Goal: Feedback & Contribution: Submit feedback/report problem

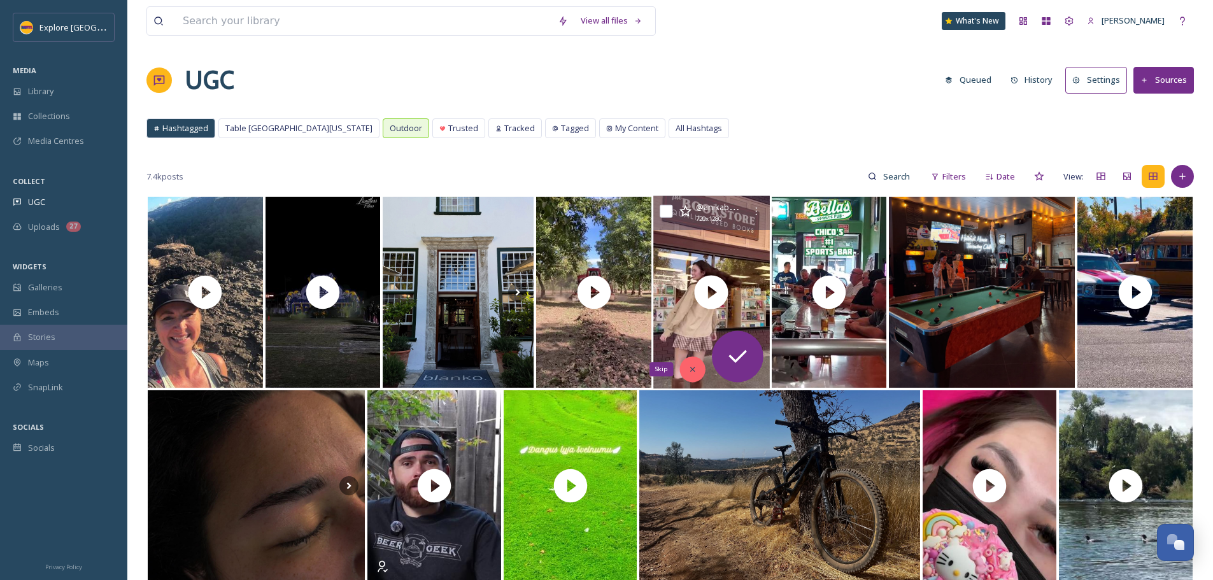
click at [693, 373] on icon at bounding box center [692, 369] width 9 height 9
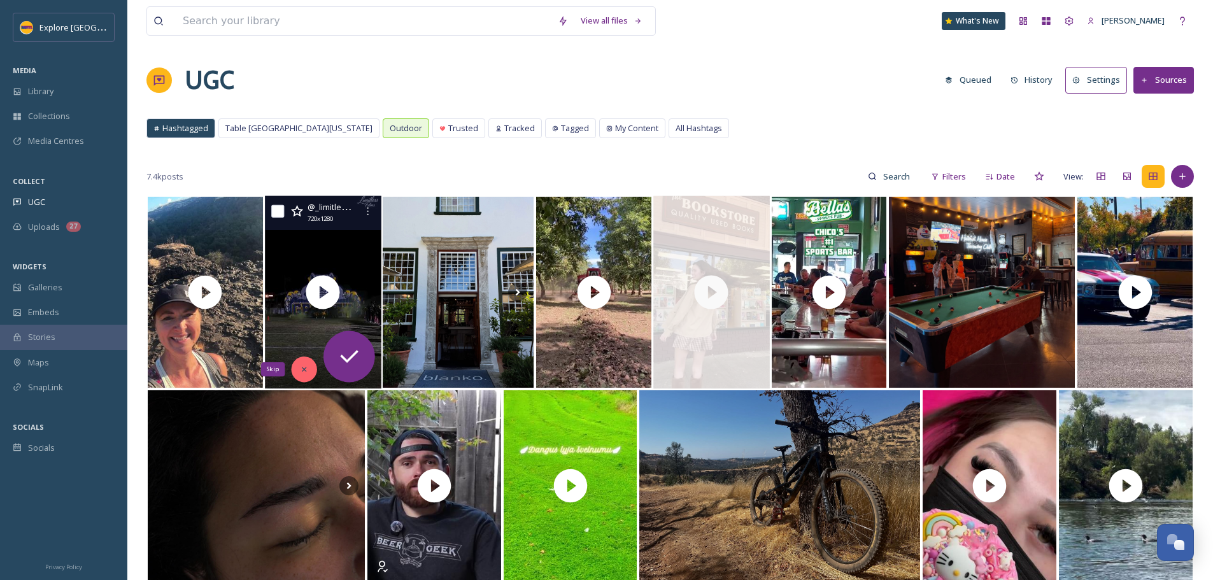
click at [299, 363] on div "Skip" at bounding box center [303, 369] width 25 height 25
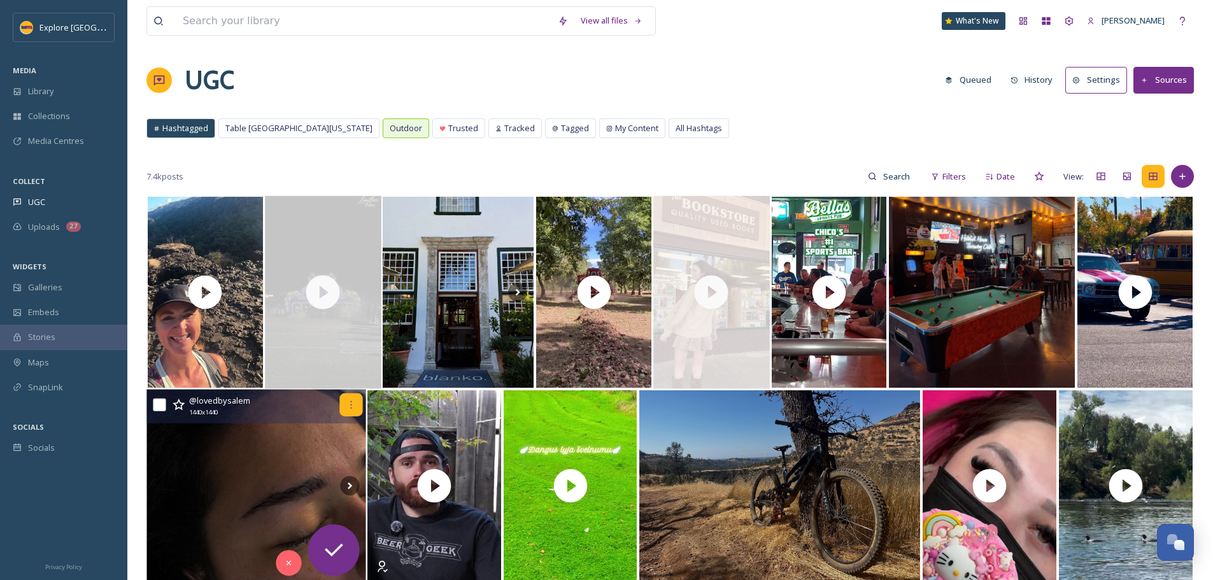
click at [344, 409] on div at bounding box center [350, 405] width 23 height 23
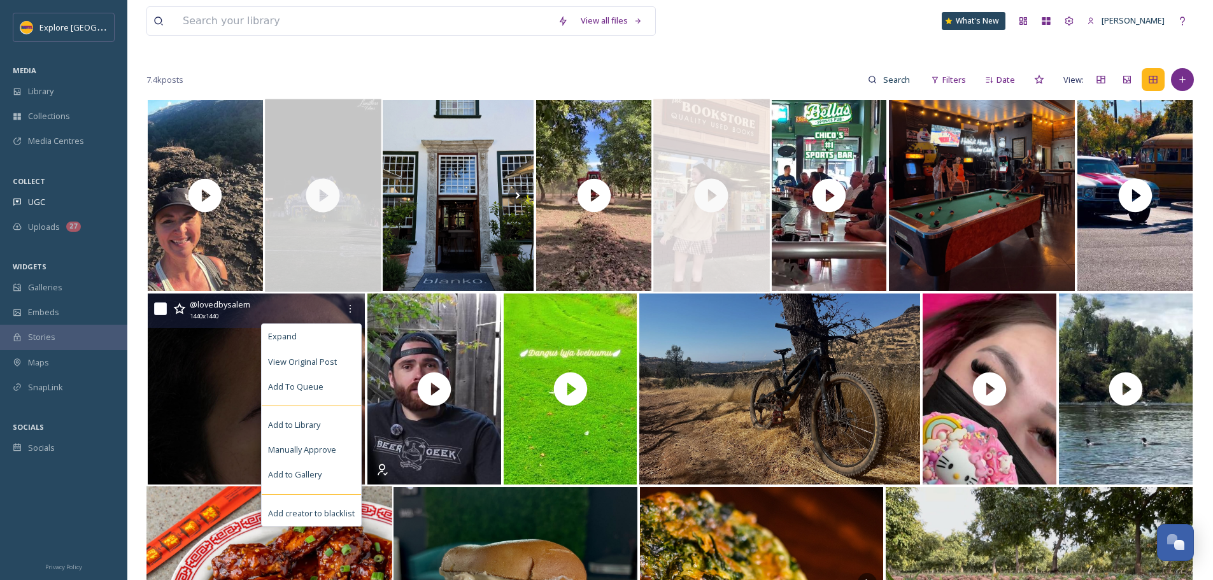
scroll to position [127, 0]
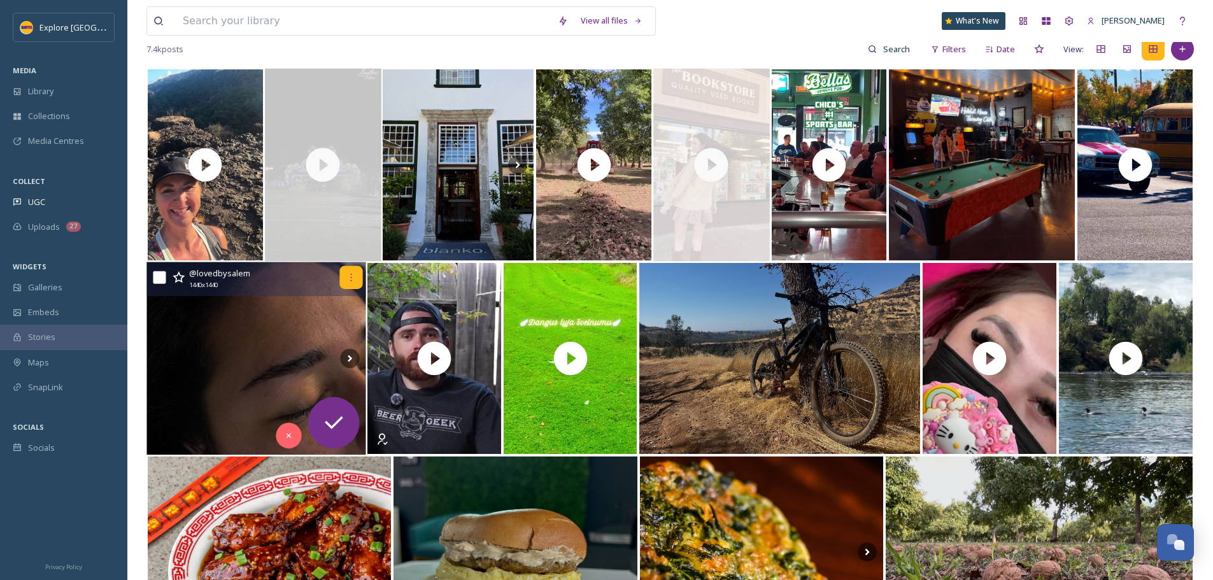
click at [353, 283] on div at bounding box center [350, 277] width 23 height 23
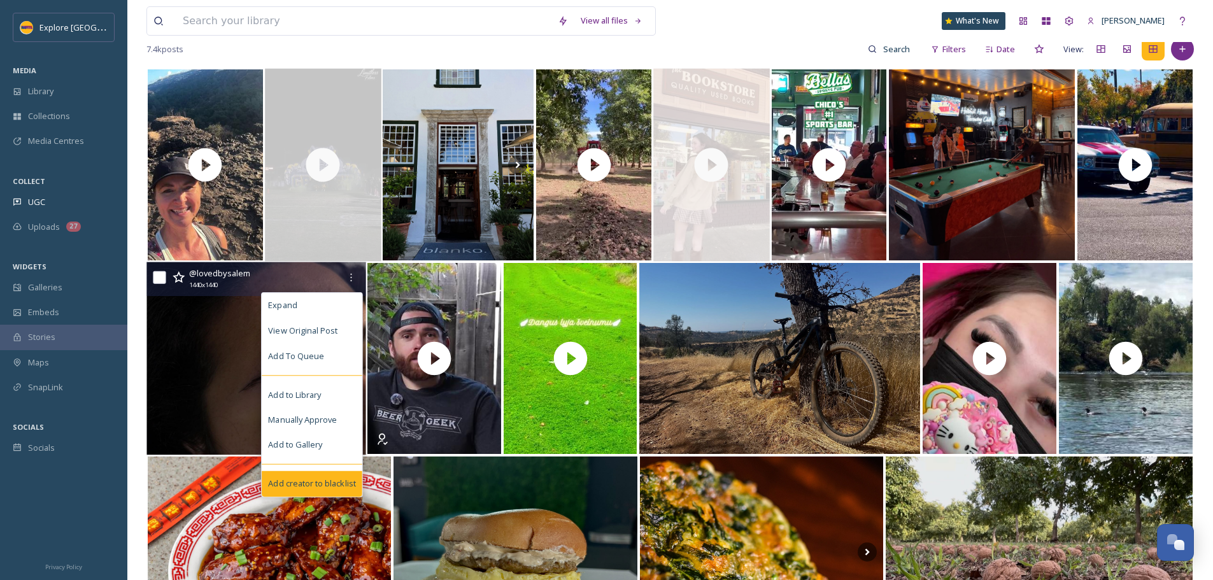
click at [313, 477] on div "Add creator to blacklist" at bounding box center [312, 483] width 101 height 25
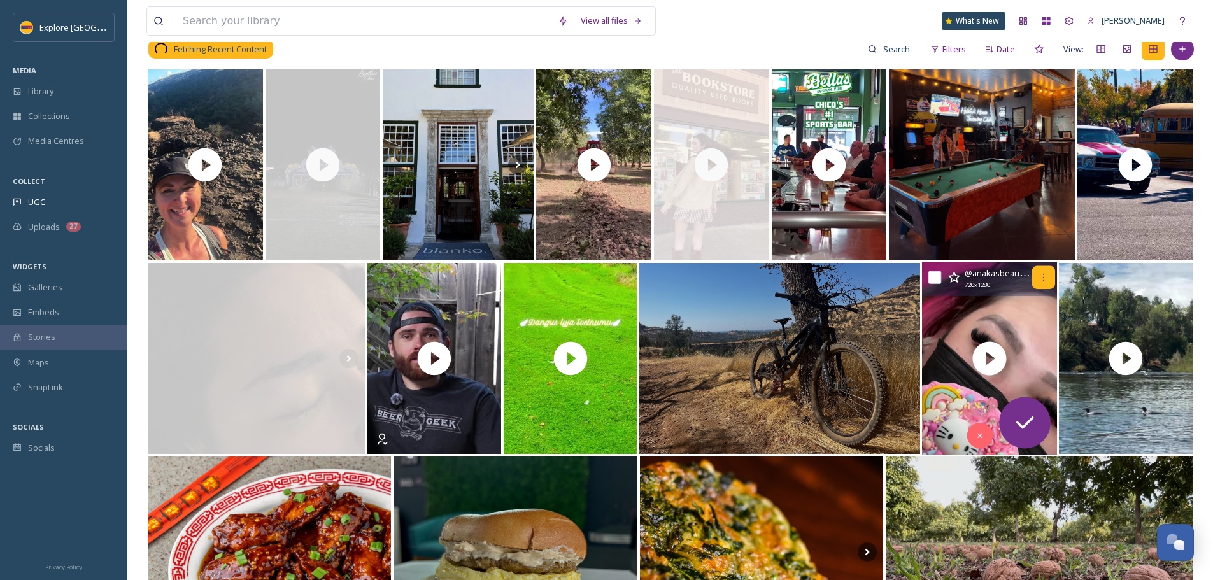
click at [1040, 277] on icon at bounding box center [1044, 278] width 10 height 10
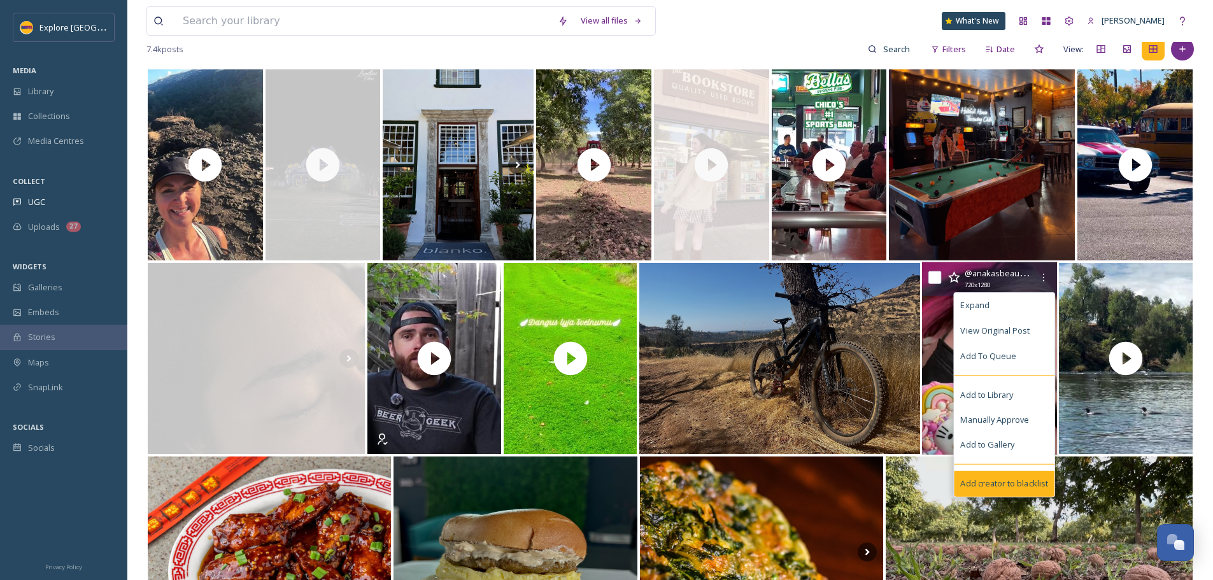
click at [1000, 479] on span "Add creator to blacklist" at bounding box center [1004, 484] width 87 height 12
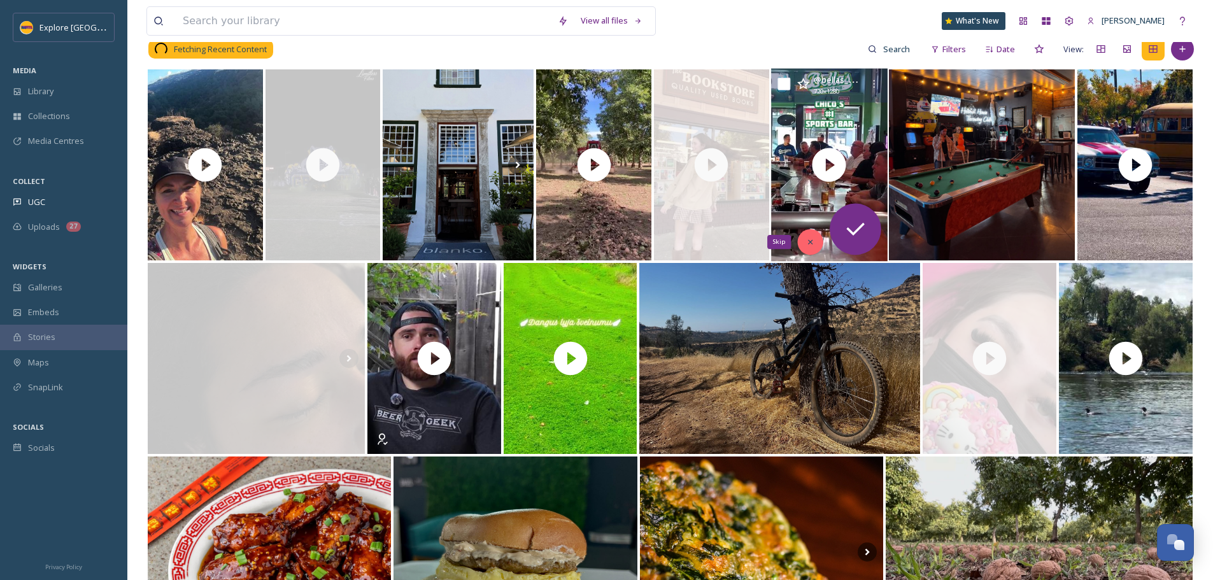
click at [804, 245] on div "Skip" at bounding box center [809, 241] width 25 height 25
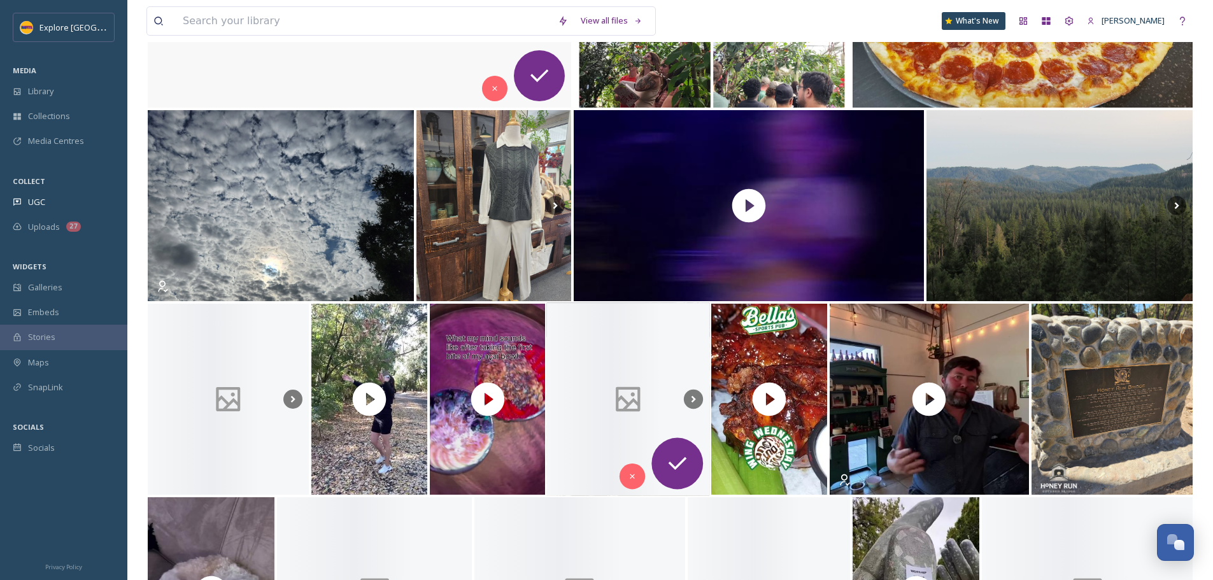
scroll to position [891, 0]
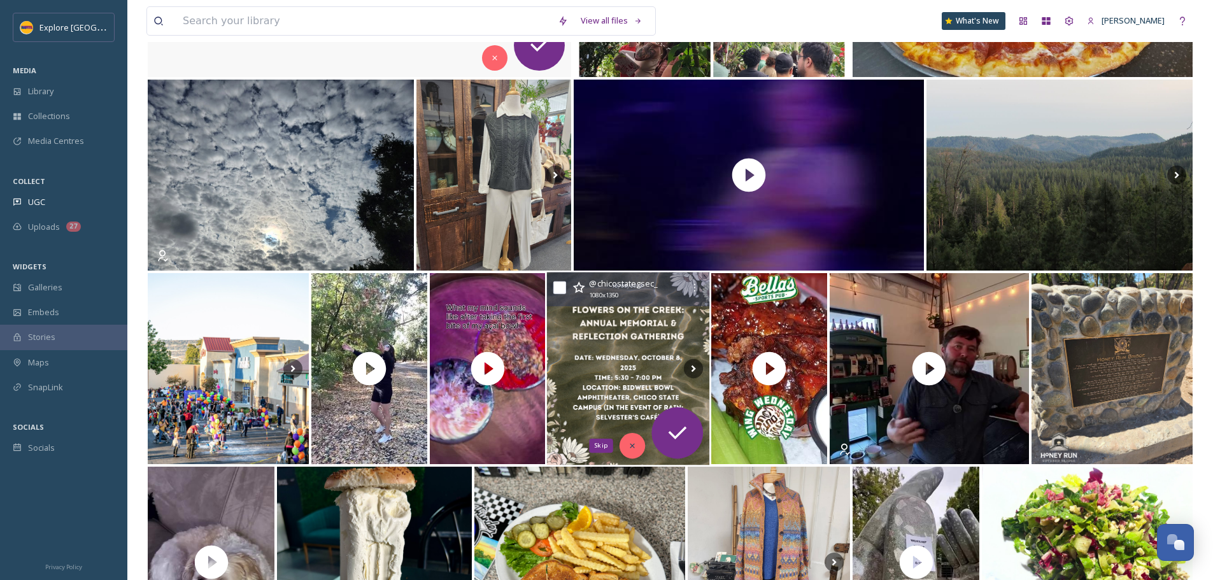
click at [635, 450] on icon at bounding box center [632, 445] width 9 height 9
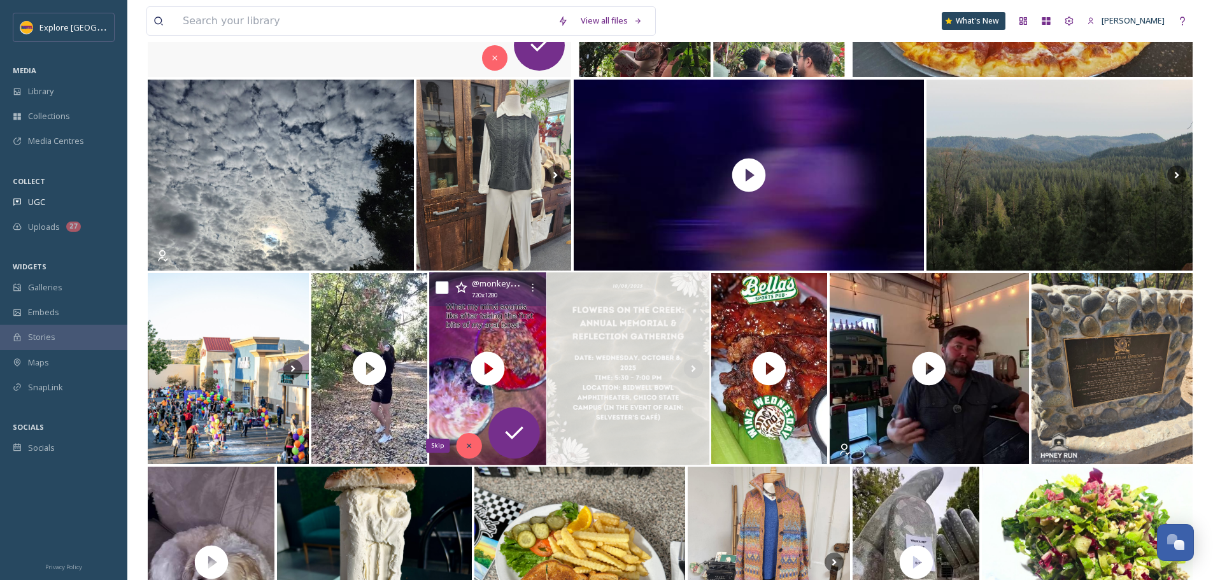
click at [477, 450] on div "Skip" at bounding box center [468, 445] width 25 height 25
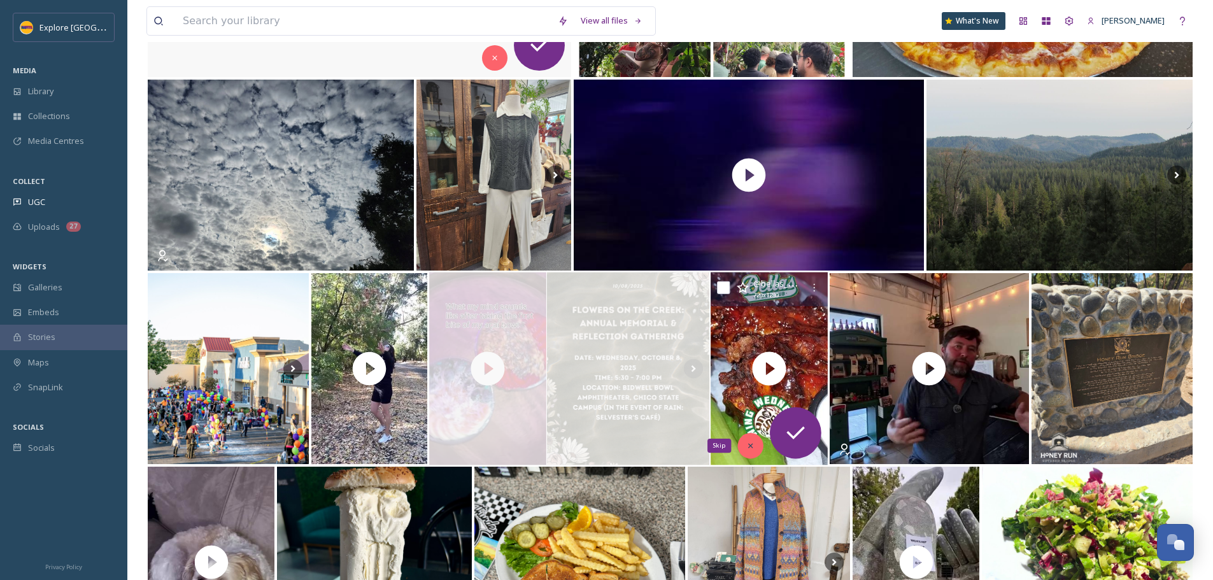
click at [761, 450] on div "Skip" at bounding box center [750, 445] width 25 height 25
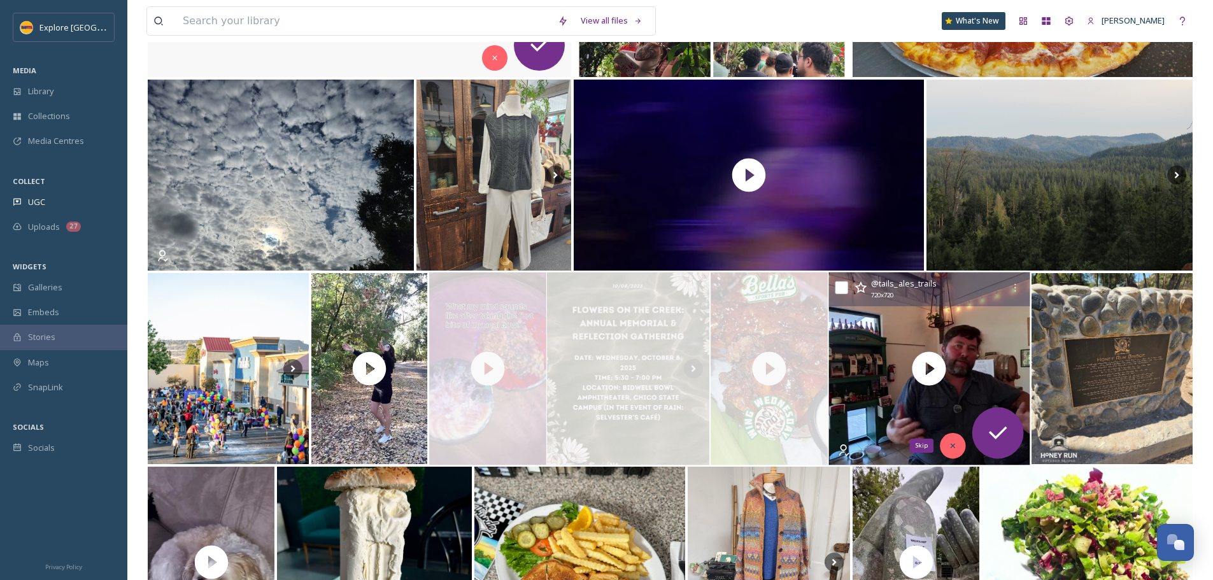
click at [948, 451] on div "Skip" at bounding box center [952, 445] width 25 height 25
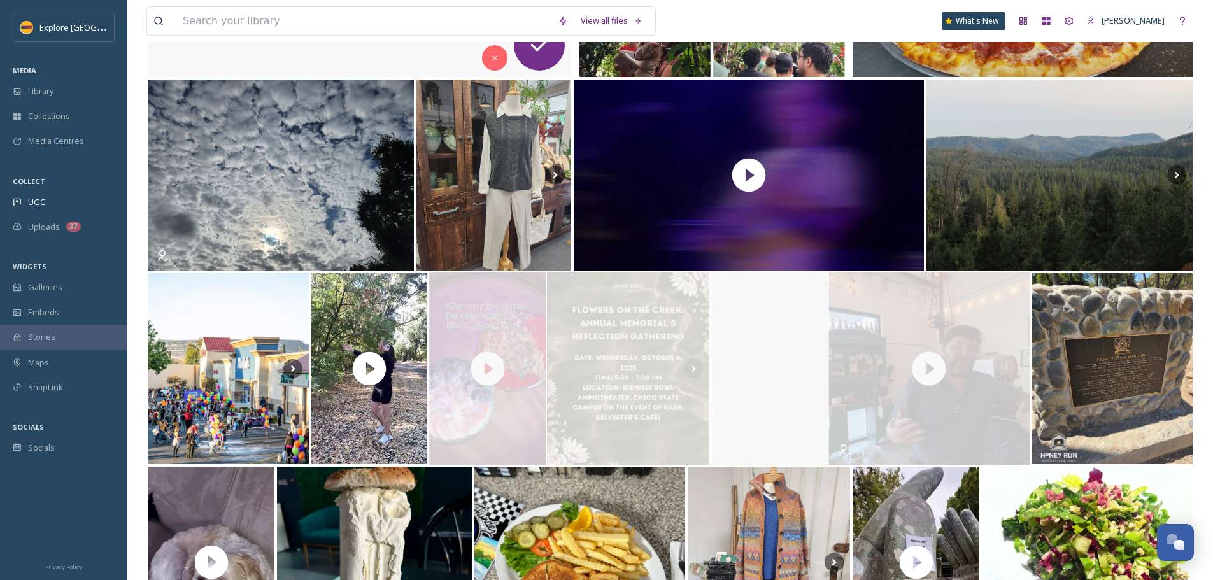
scroll to position [1146, 0]
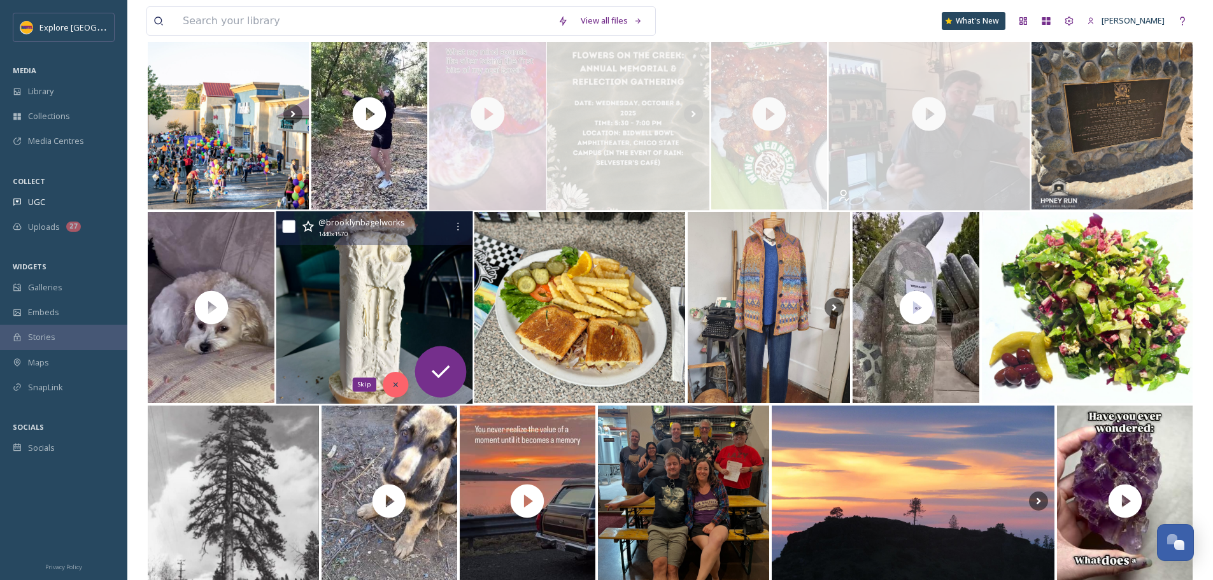
click at [398, 379] on div "Skip" at bounding box center [395, 384] width 25 height 25
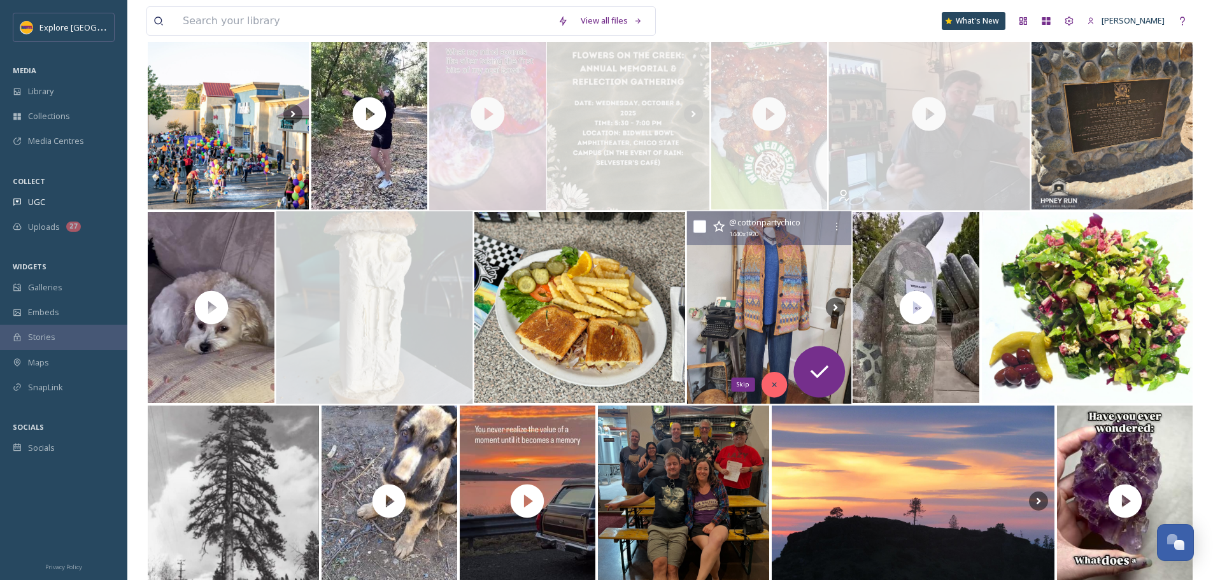
click at [763, 392] on div "Skip" at bounding box center [773, 384] width 25 height 25
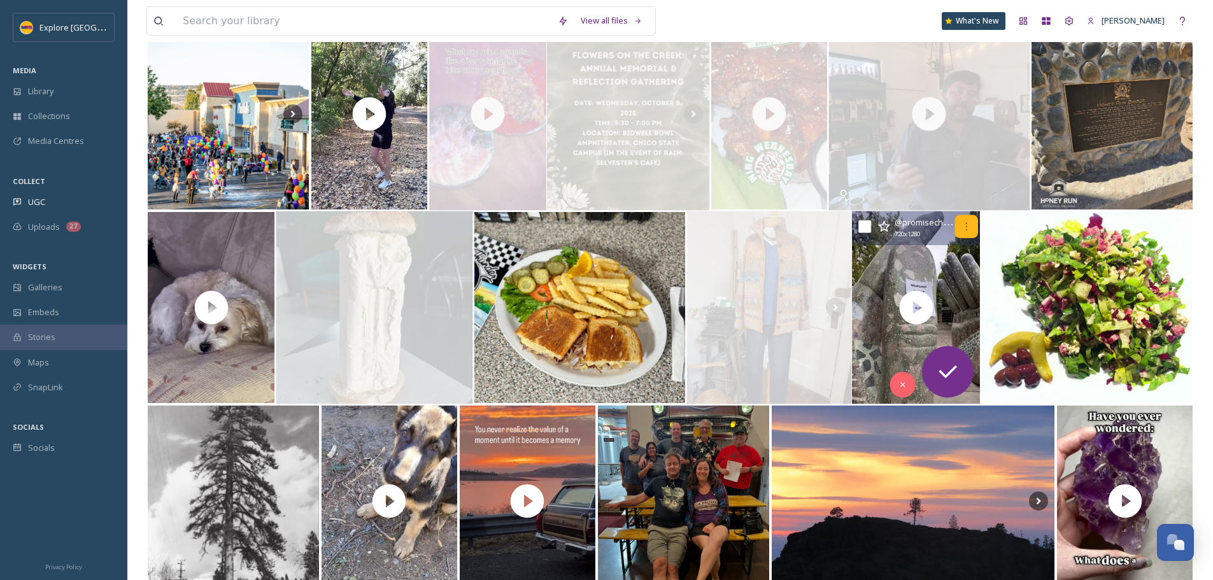
click at [965, 229] on icon at bounding box center [967, 227] width 10 height 10
click at [967, 227] on icon at bounding box center [967, 227] width 10 height 10
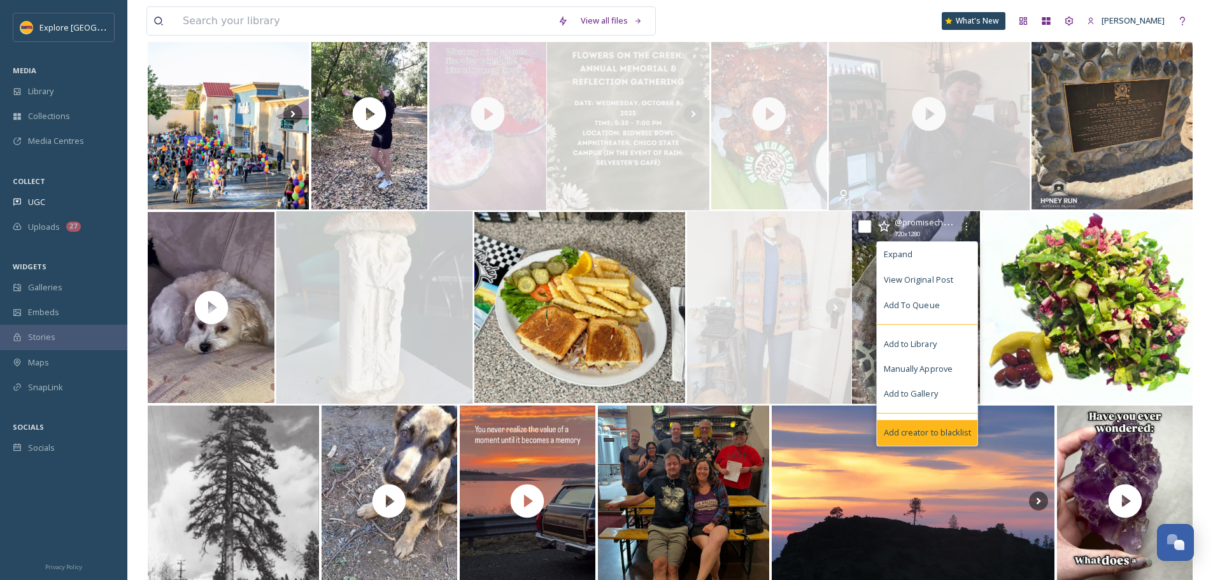
click at [919, 423] on div "Add creator to blacklist" at bounding box center [927, 432] width 101 height 25
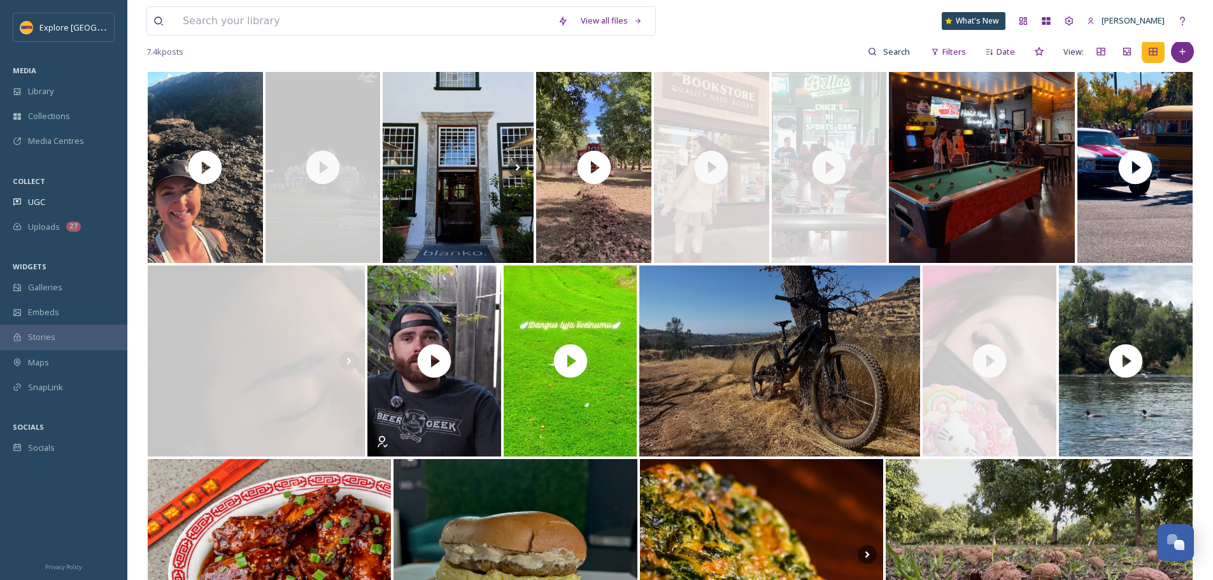
scroll to position [0, 0]
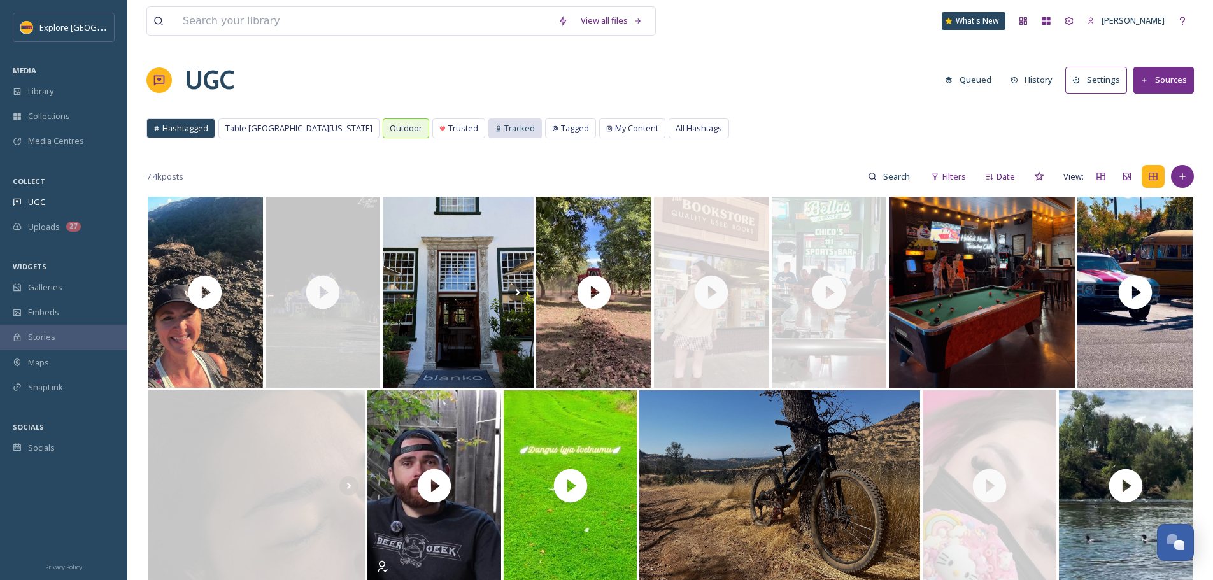
click at [504, 129] on span "Tracked" at bounding box center [519, 128] width 31 height 12
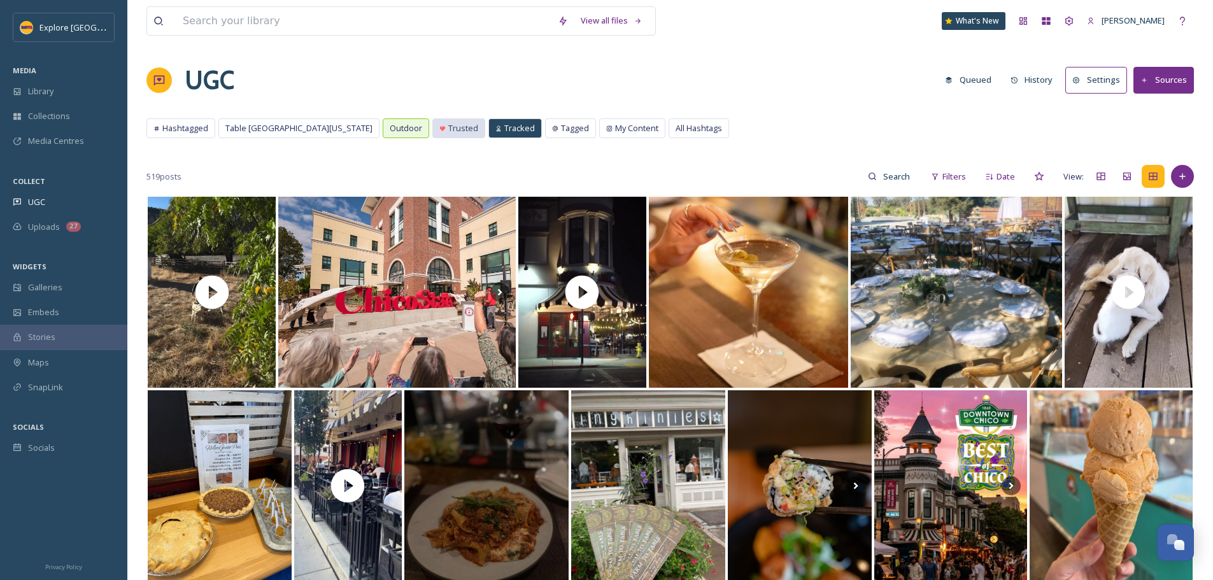
click at [432, 118] on div "Trusted" at bounding box center [458, 128] width 53 height 20
click at [448, 133] on span "Trusted" at bounding box center [463, 128] width 30 height 12
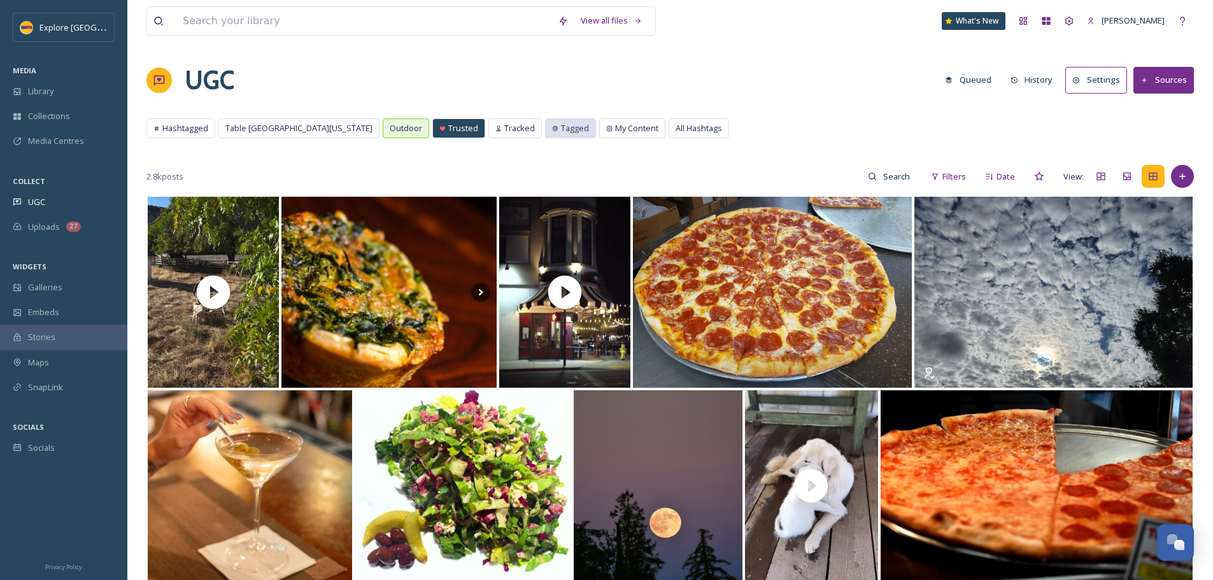
click at [561, 127] on span "Tagged" at bounding box center [575, 128] width 28 height 12
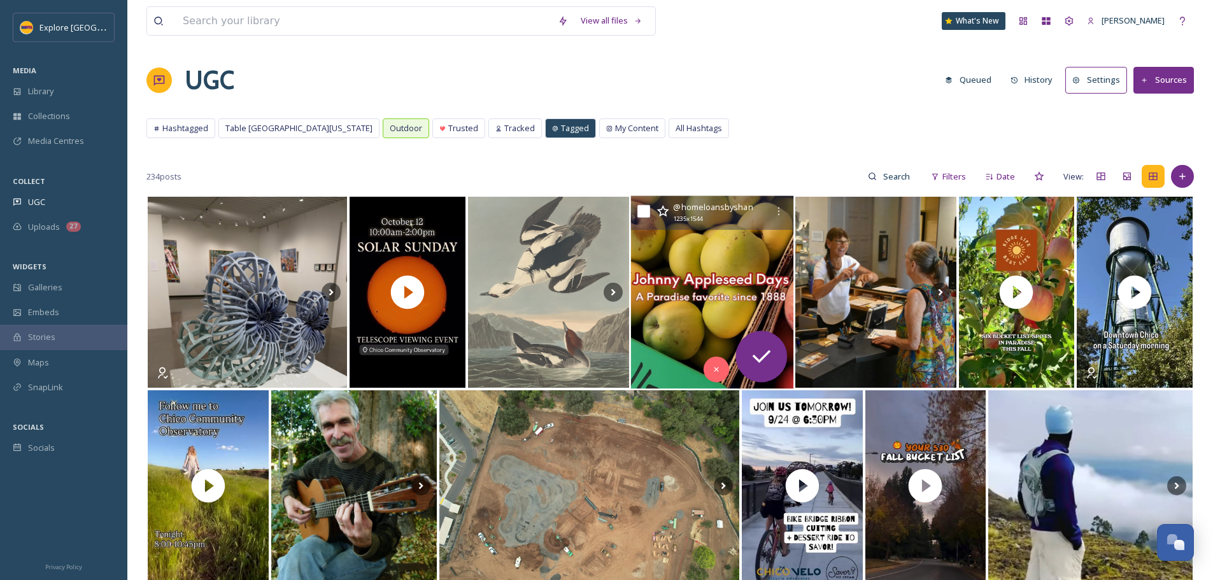
click at [732, 290] on img at bounding box center [712, 292] width 162 height 193
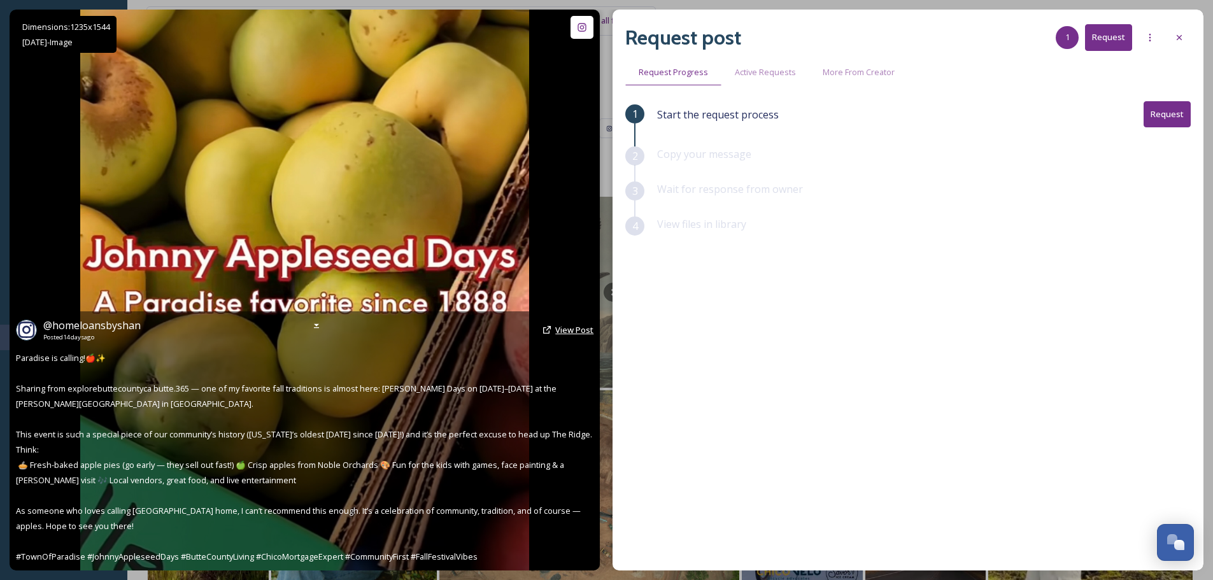
click at [581, 331] on span "View Post" at bounding box center [574, 329] width 38 height 11
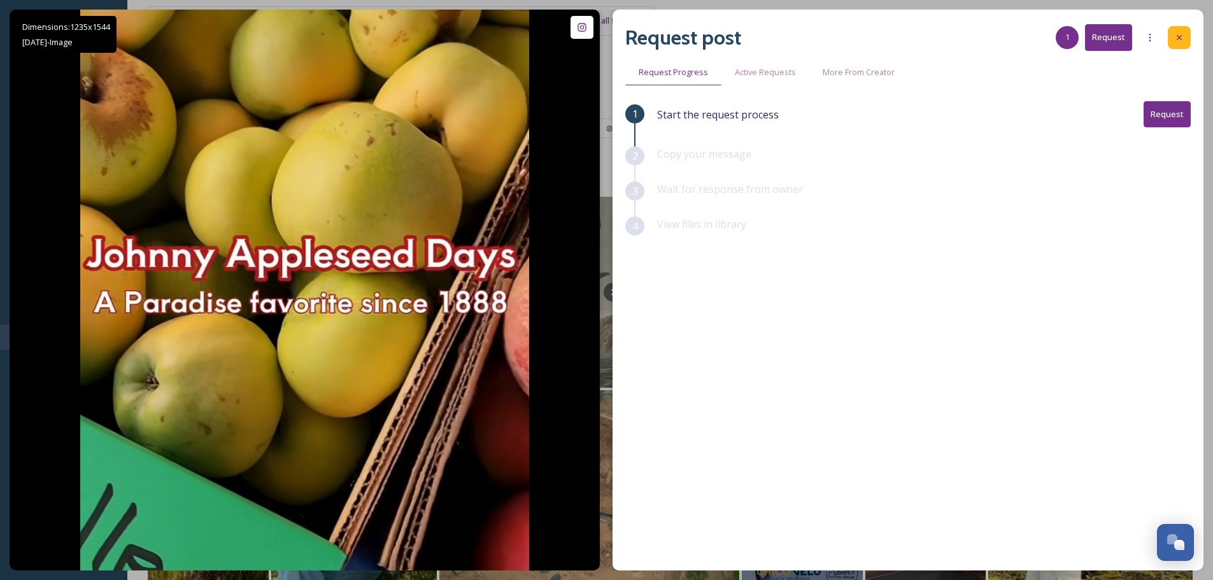
click at [1186, 36] on div at bounding box center [1179, 37] width 23 height 23
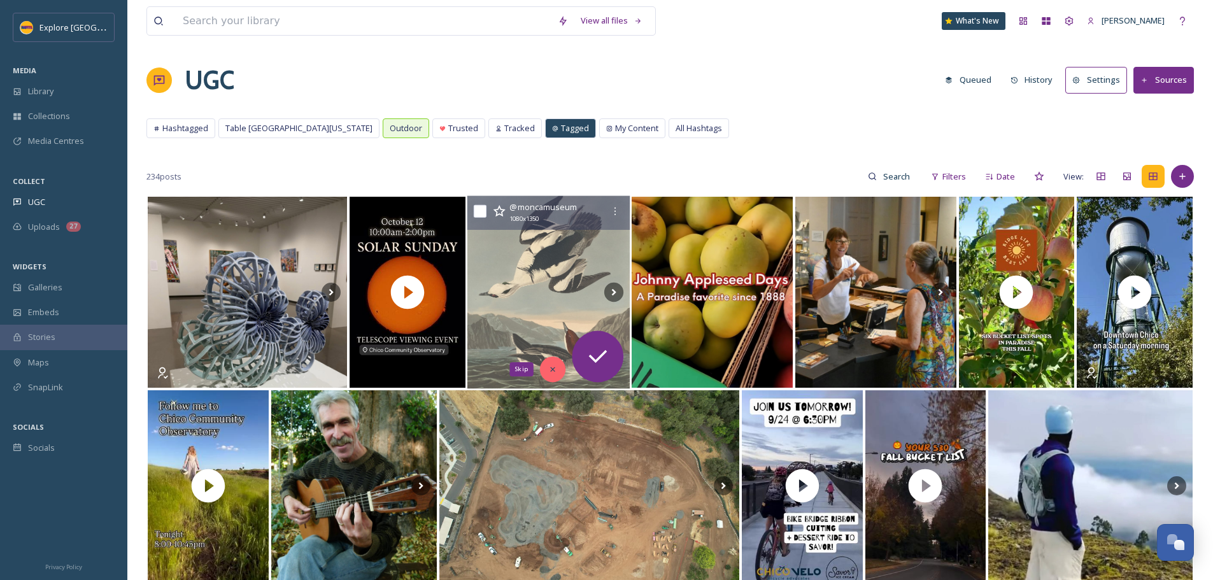
click at [556, 369] on icon at bounding box center [552, 369] width 9 height 9
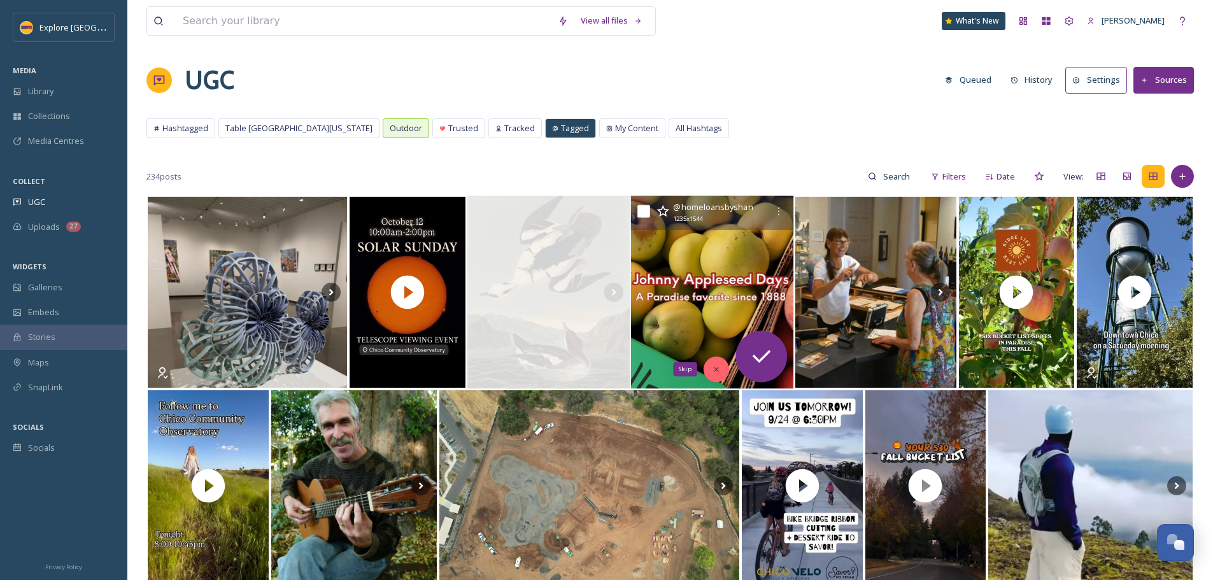
click at [719, 371] on icon at bounding box center [716, 369] width 9 height 9
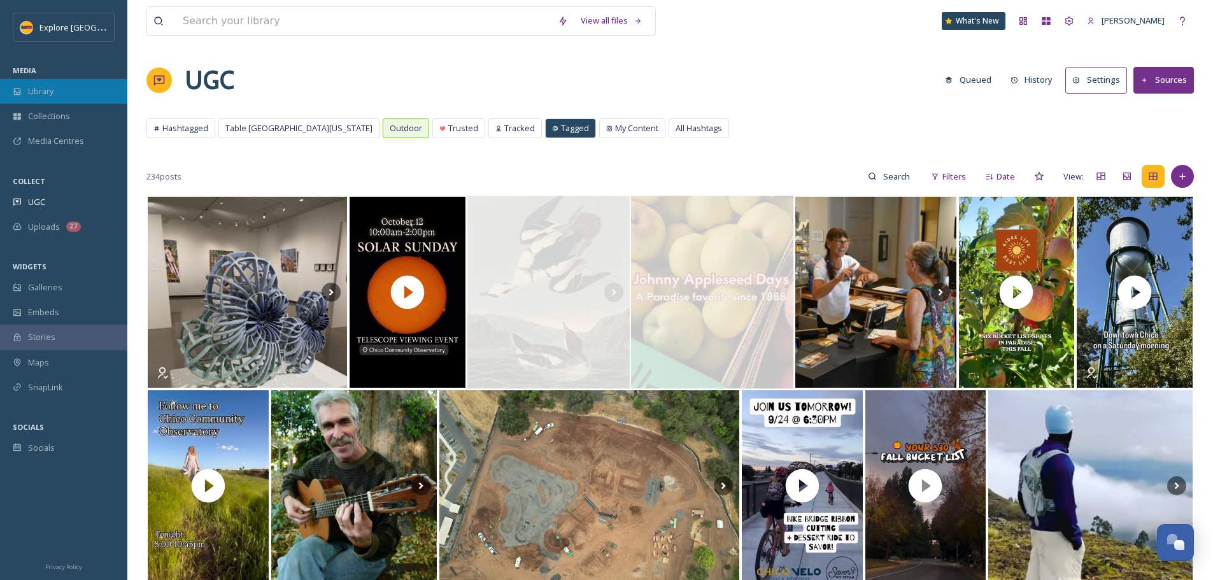
click at [47, 94] on span "Library" at bounding box center [40, 91] width 25 height 12
